Goal: Task Accomplishment & Management: Use online tool/utility

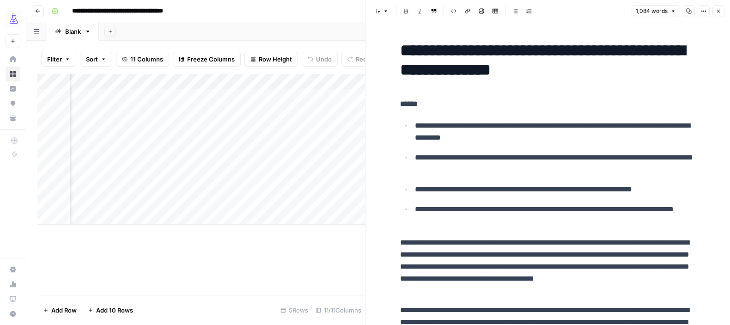
click at [721, 12] on button "Close" at bounding box center [718, 11] width 12 height 12
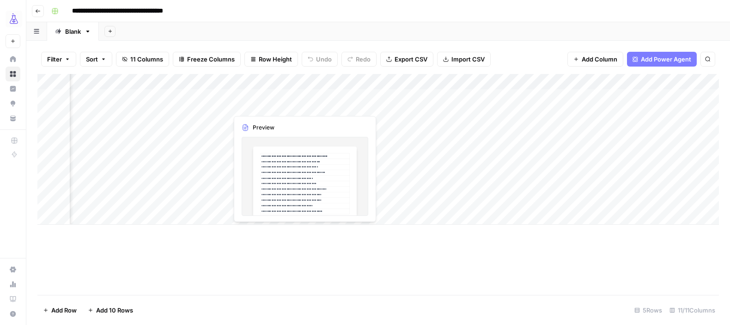
click at [295, 106] on div "Add Column" at bounding box center [377, 149] width 681 height 151
click at [315, 101] on div "Add Column" at bounding box center [377, 149] width 681 height 151
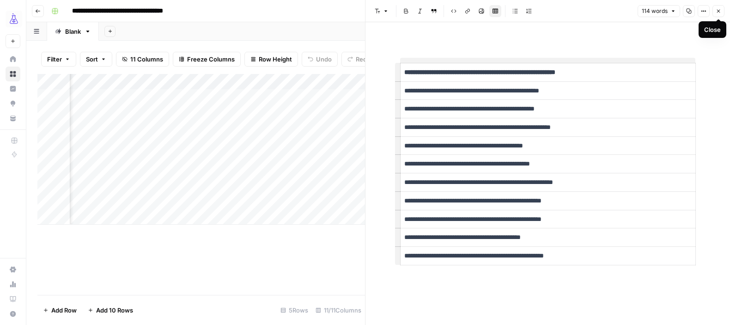
click at [717, 11] on icon "button" at bounding box center [718, 11] width 6 height 6
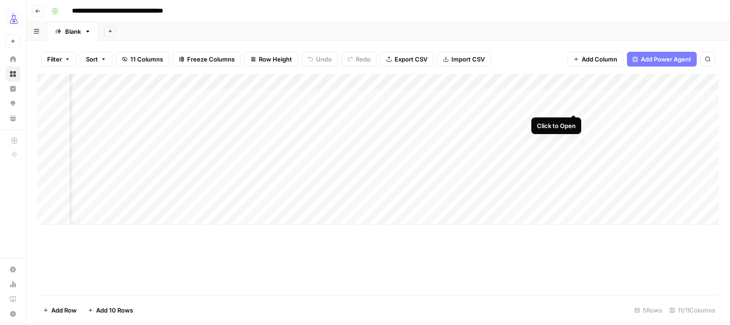
click at [575, 97] on div "Add Column" at bounding box center [377, 149] width 681 height 151
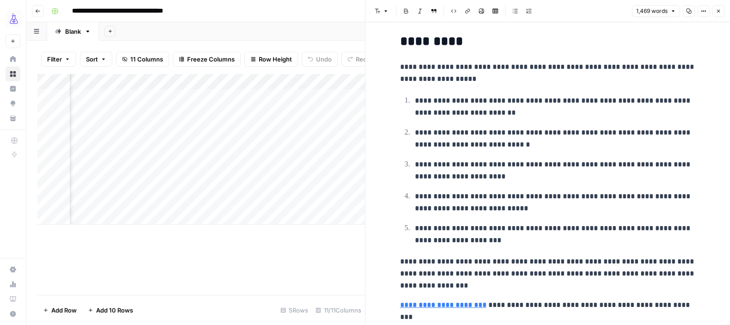
scroll to position [2758, 0]
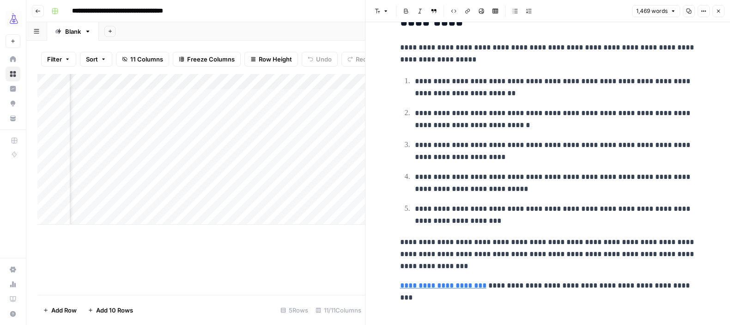
click at [719, 14] on button "Close" at bounding box center [718, 11] width 12 height 12
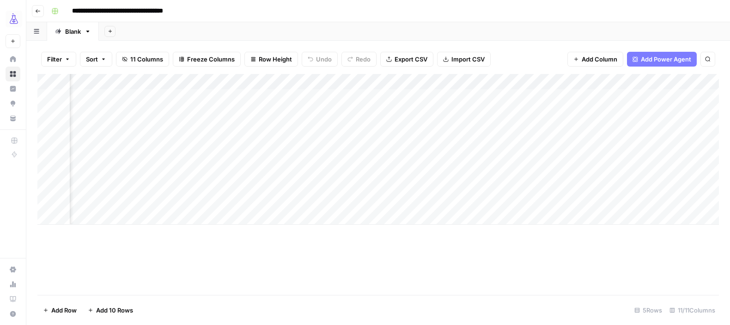
scroll to position [0, 291]
click at [579, 100] on div "Add Column" at bounding box center [377, 149] width 681 height 151
click at [583, 146] on div "Add Column" at bounding box center [377, 149] width 681 height 151
click at [569, 127] on div "Add Column" at bounding box center [377, 149] width 681 height 151
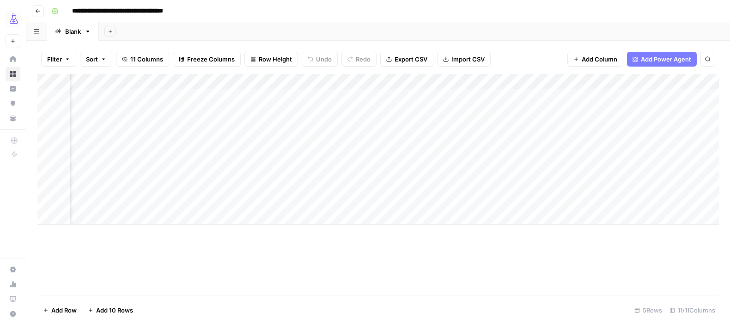
click at [569, 127] on div "Add Column" at bounding box center [377, 149] width 681 height 151
click at [470, 121] on div "Add Column" at bounding box center [377, 149] width 681 height 151
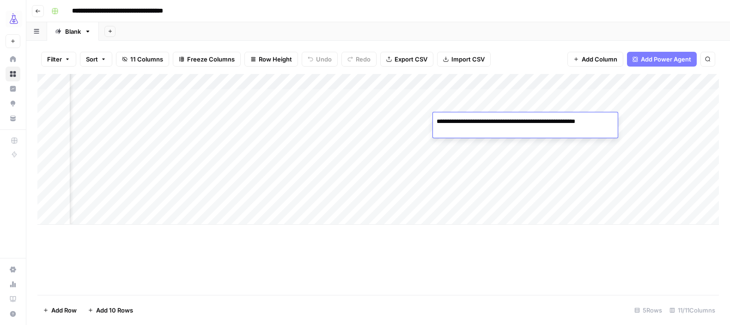
click at [405, 119] on div "Add Column" at bounding box center [377, 149] width 681 height 151
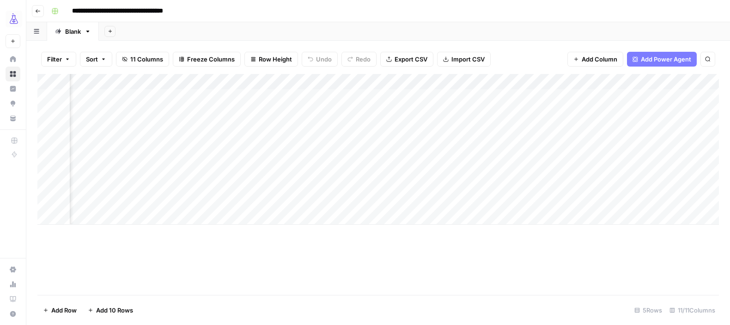
scroll to position [0, 0]
click at [413, 94] on div "Add Column" at bounding box center [377, 149] width 681 height 151
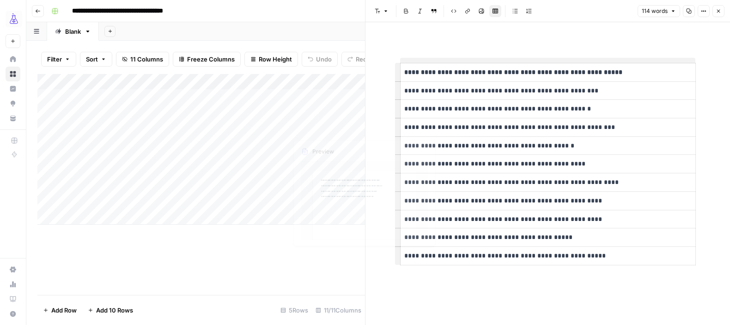
click at [337, 102] on div "Add Column" at bounding box center [200, 149] width 327 height 151
click at [714, 12] on button "Close" at bounding box center [718, 11] width 12 height 12
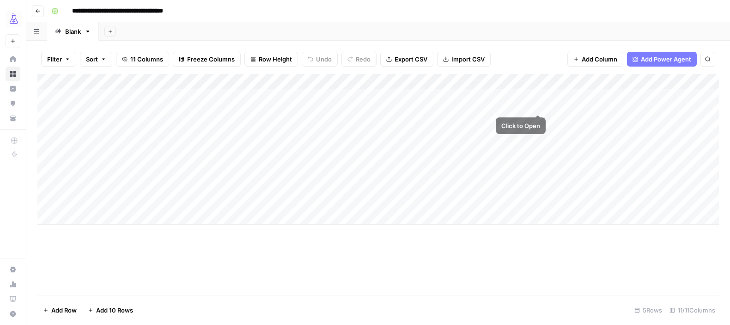
click at [539, 97] on div "Add Column" at bounding box center [377, 149] width 681 height 151
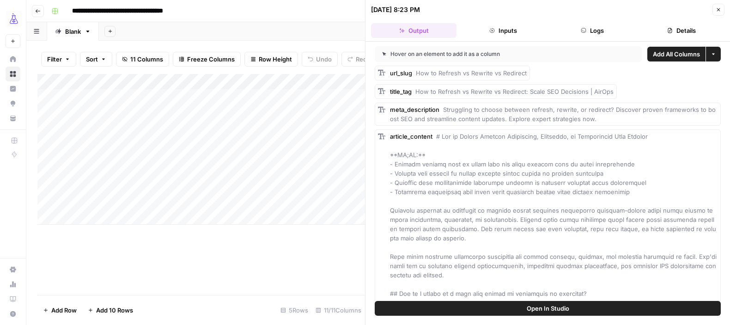
click at [719, 8] on icon "button" at bounding box center [718, 9] width 3 height 3
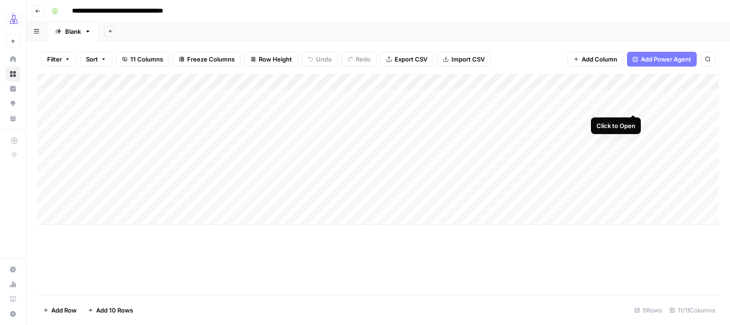
click at [631, 97] on div "Add Column" at bounding box center [377, 149] width 681 height 151
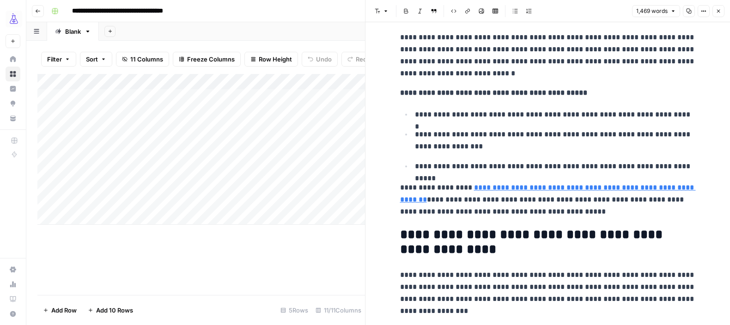
scroll to position [1145, 0]
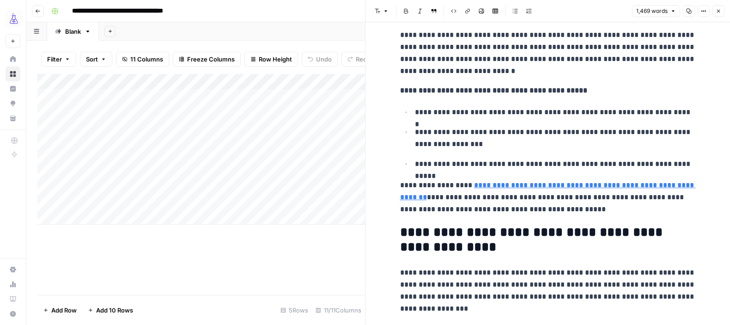
click at [544, 187] on link "**********" at bounding box center [548, 191] width 296 height 19
click at [533, 170] on icon at bounding box center [534, 172] width 6 height 6
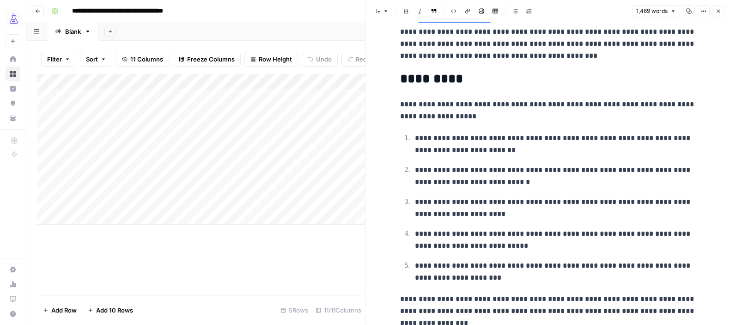
scroll to position [2758, 0]
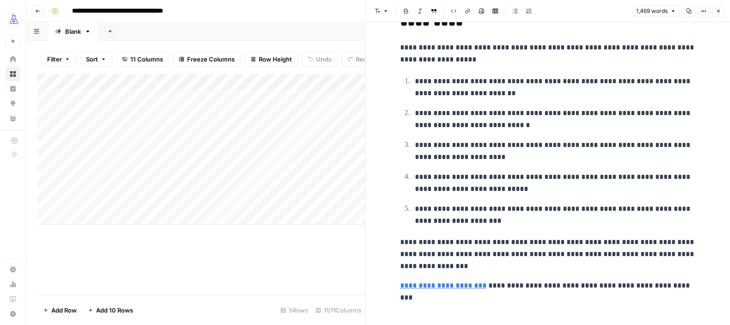
click at [717, 11] on icon "button" at bounding box center [718, 11] width 6 height 6
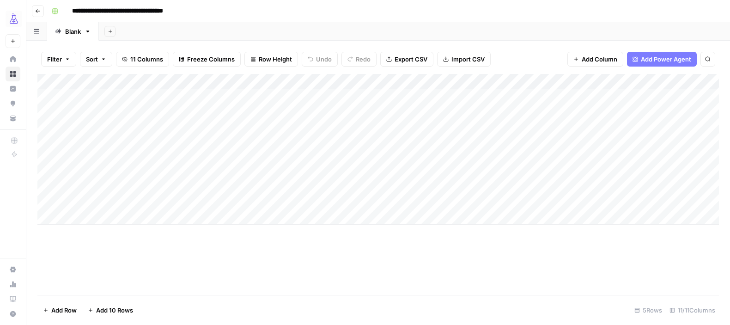
click at [634, 96] on div "Add Column" at bounding box center [377, 149] width 681 height 151
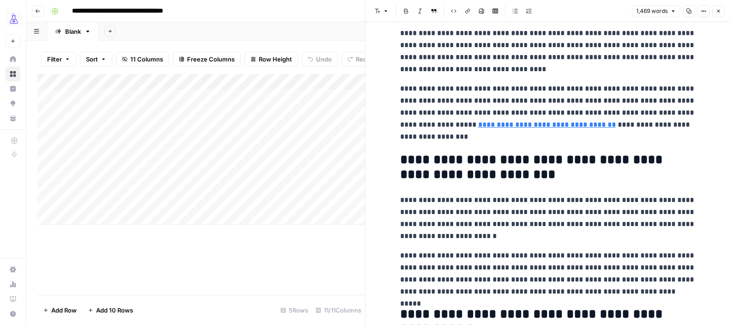
scroll to position [826, 0]
click at [452, 111] on p "**********" at bounding box center [548, 112] width 296 height 60
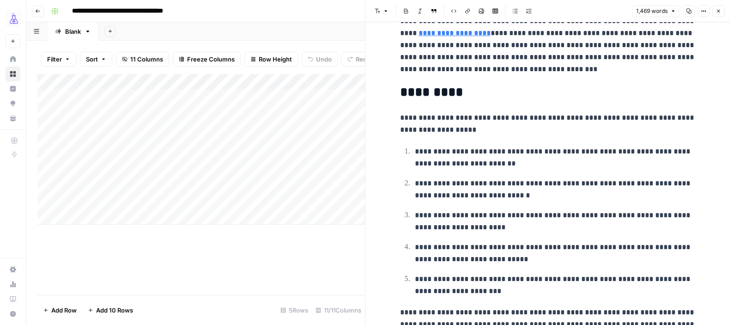
scroll to position [2765, 0]
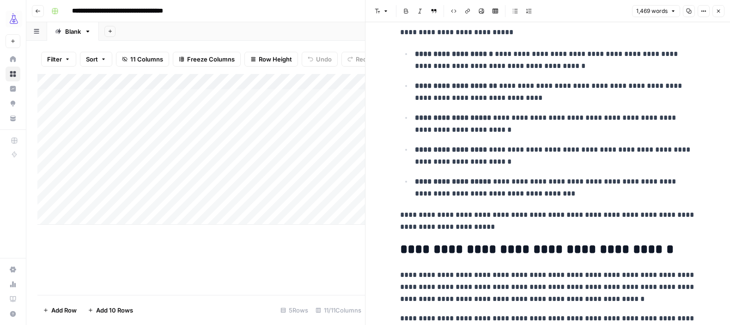
scroll to position [2334, 0]
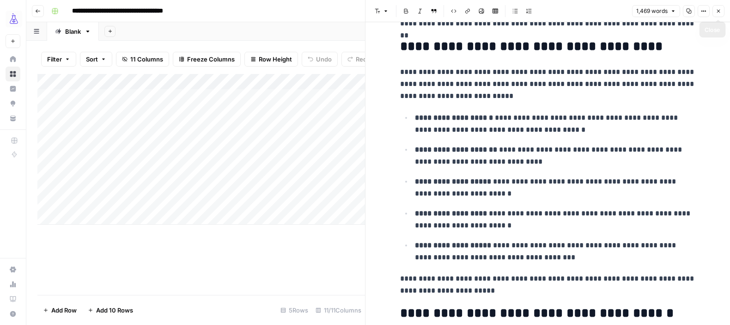
click at [719, 12] on icon "button" at bounding box center [718, 11] width 6 height 6
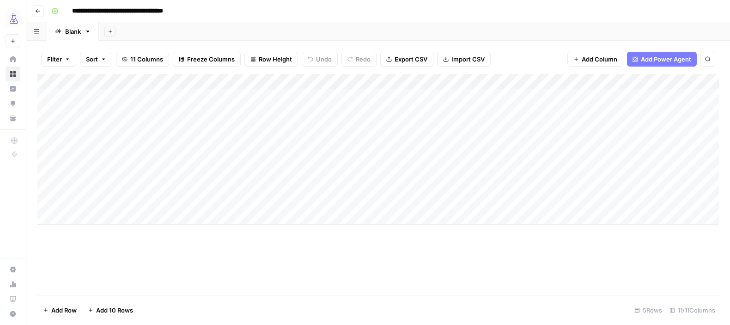
click at [540, 81] on div "Add Column" at bounding box center [377, 149] width 681 height 151
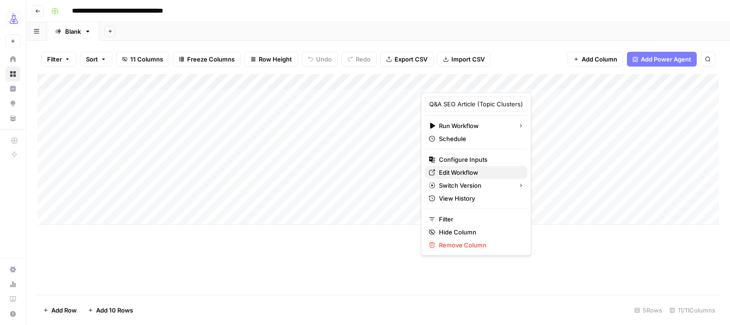
click at [451, 171] on span "Edit Workflow" at bounding box center [479, 172] width 81 height 9
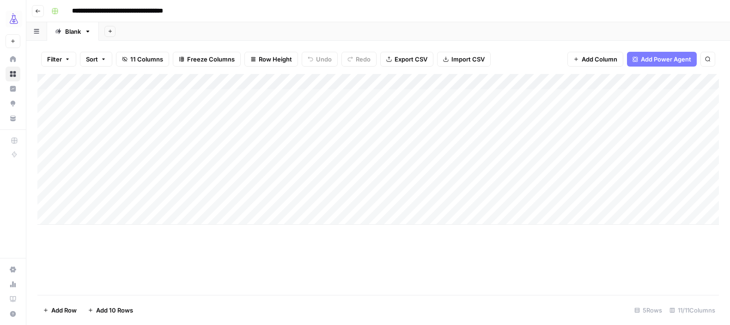
click at [539, 81] on div "Add Column" at bounding box center [377, 149] width 681 height 151
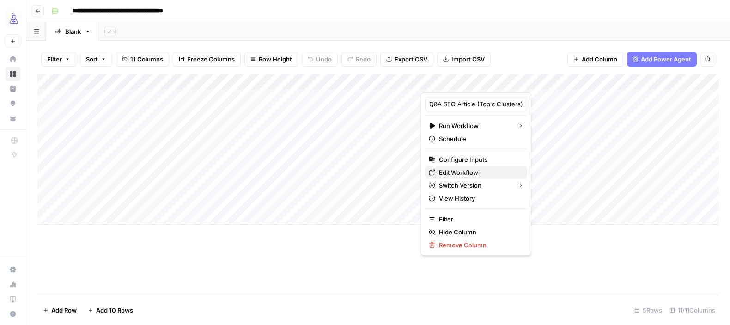
click at [459, 171] on span "Edit Workflow" at bounding box center [479, 172] width 81 height 9
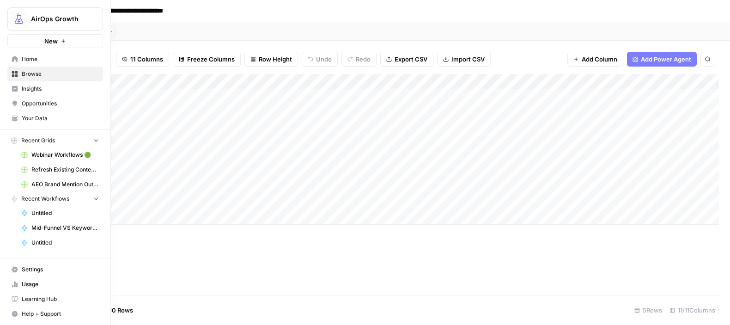
click at [54, 120] on span "Your Data" at bounding box center [60, 118] width 77 height 8
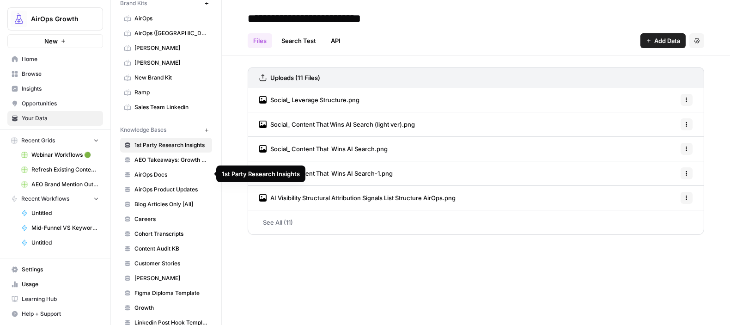
scroll to position [40, 0]
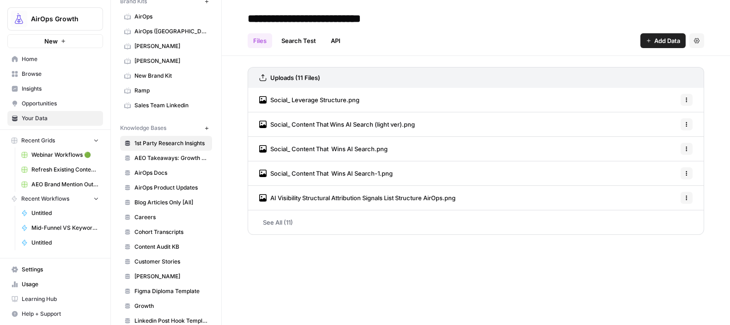
click at [161, 203] on span "Blog Articles Only [All]" at bounding box center [170, 202] width 73 height 8
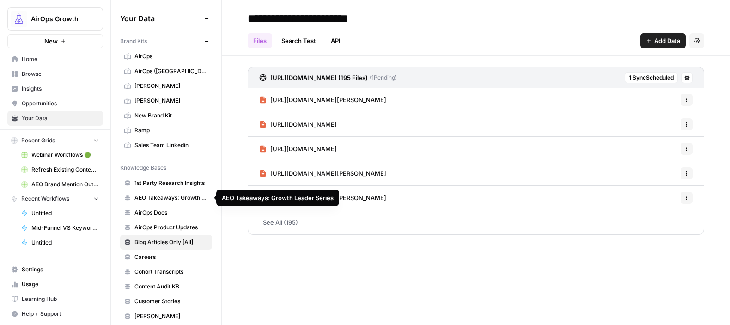
click at [165, 201] on span "AEO Takeaways: Growth Leader Series" at bounding box center [170, 198] width 73 height 8
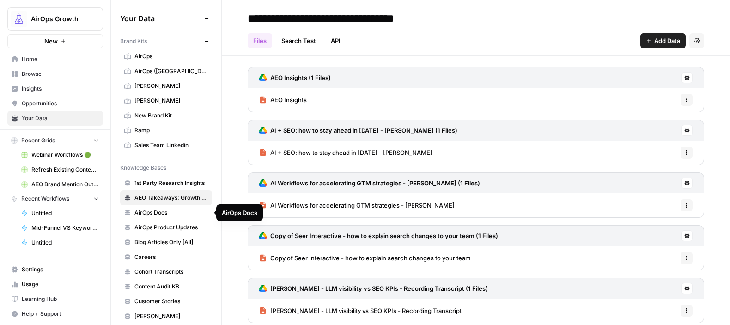
click at [163, 211] on span "AirOps Docs" at bounding box center [170, 212] width 73 height 8
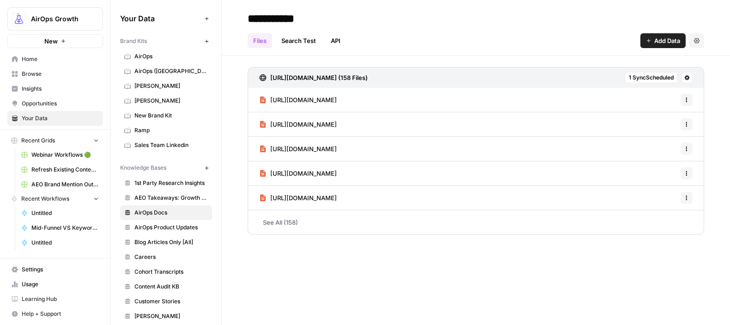
click at [163, 223] on span "AirOps Product Updates" at bounding box center [170, 227] width 73 height 8
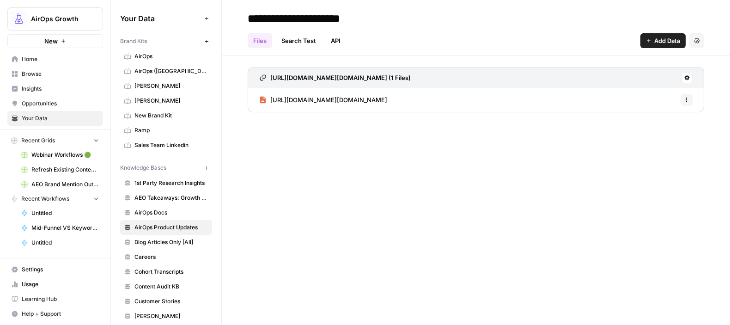
click at [160, 242] on span "Blog Articles Only [All]" at bounding box center [170, 242] width 73 height 8
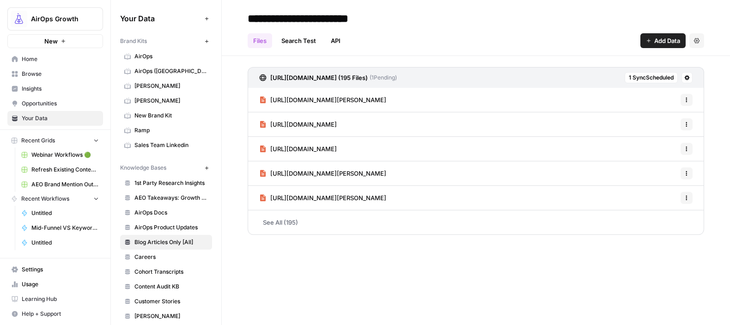
scroll to position [46, 0]
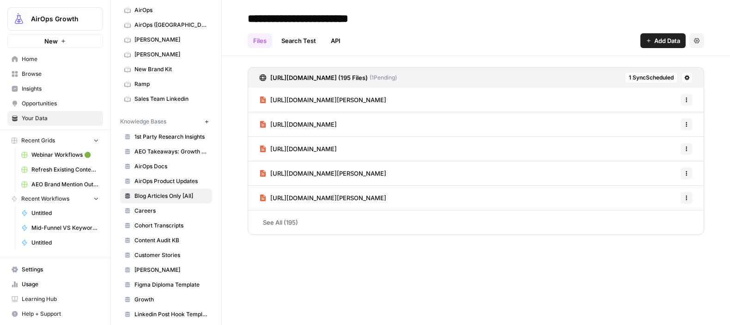
click at [159, 241] on span "Content Audit KB" at bounding box center [170, 240] width 73 height 8
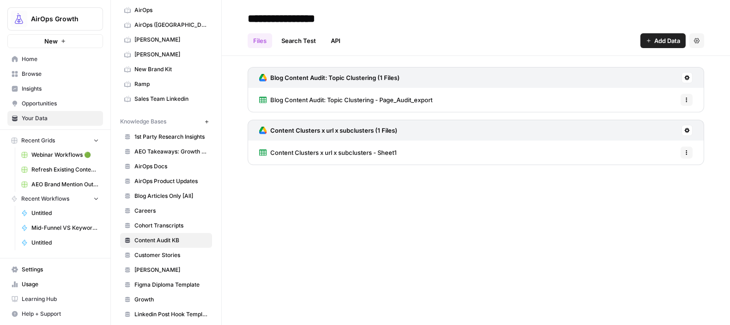
click at [411, 99] on span "Blog Content Audit: Topic Clustering - Page_Audit_export" at bounding box center [351, 99] width 162 height 9
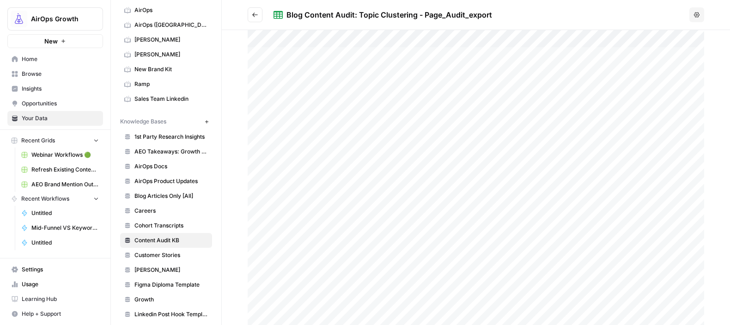
click at [257, 13] on icon "Go back" at bounding box center [255, 15] width 6 height 6
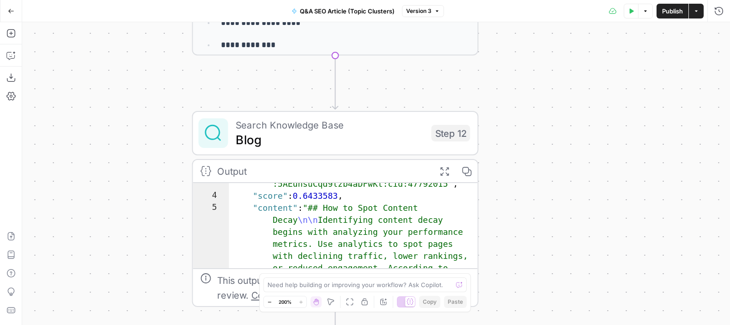
scroll to position [34, 0]
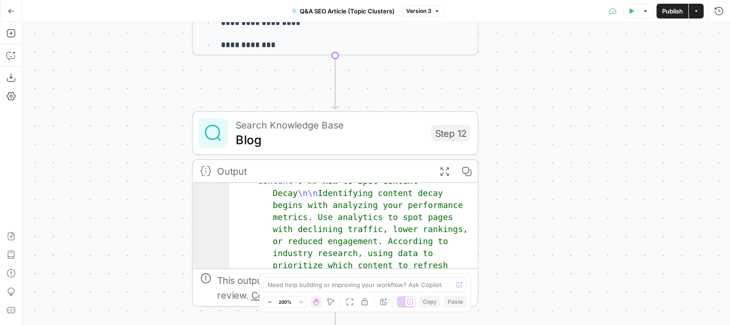
click at [514, 235] on div "Workflow Input Settings Inputs Google Search Research Primary Keyword Step 1 Ou…" at bounding box center [376, 173] width 708 height 303
